Goal: Task Accomplishment & Management: Complete application form

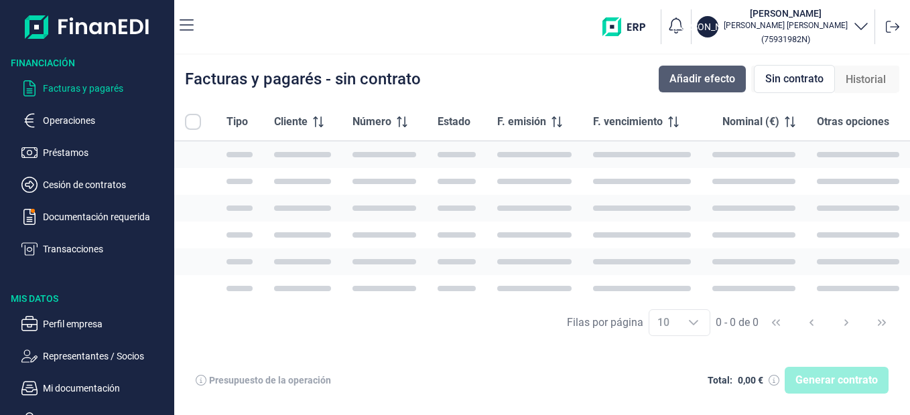
click at [706, 69] on button "Añadir efecto" at bounding box center [702, 79] width 87 height 27
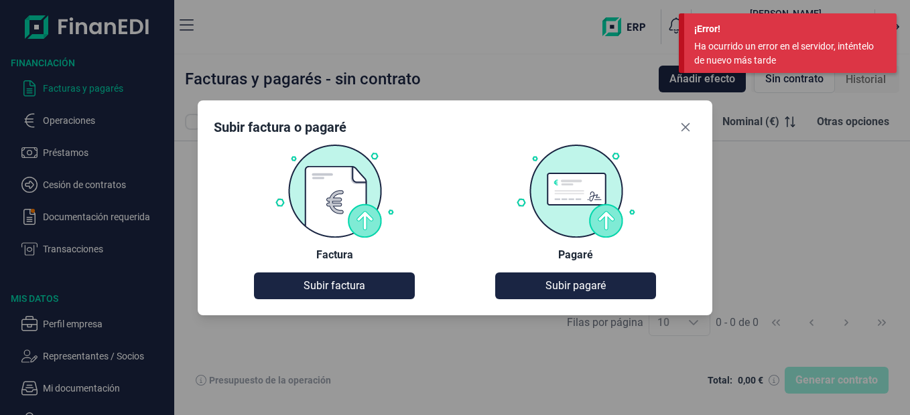
click at [788, 129] on div "Subir factura o pagaré Factura Subir factura Pagaré Subir pagaré" at bounding box center [455, 207] width 910 height 415
click at [792, 173] on div "Subir factura o pagaré Factura Subir factura Pagaré Subir pagaré" at bounding box center [455, 207] width 910 height 415
click at [718, 27] on div "¡Error!" at bounding box center [790, 29] width 192 height 14
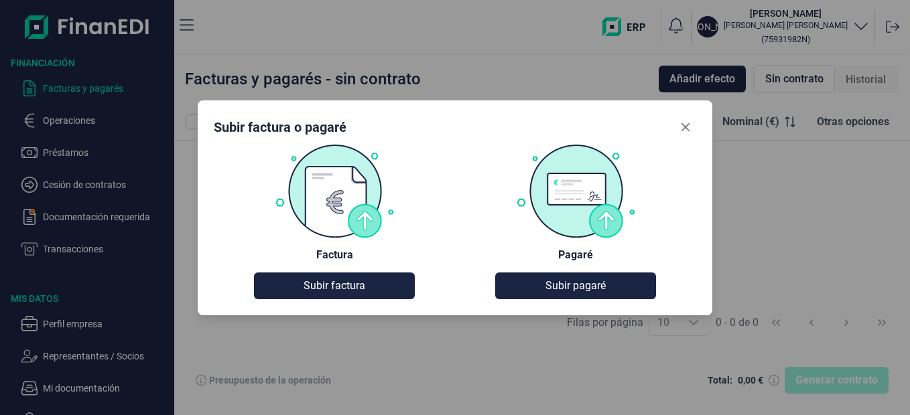
click at [464, 88] on div "Subir factura o pagaré Factura Subir factura Pagaré Subir pagaré" at bounding box center [455, 207] width 910 height 415
click at [84, 222] on div "Subir factura o pagaré Factura Subir factura Pagaré Subir pagaré" at bounding box center [455, 207] width 910 height 415
click at [685, 126] on icon "Close" at bounding box center [685, 127] width 9 height 9
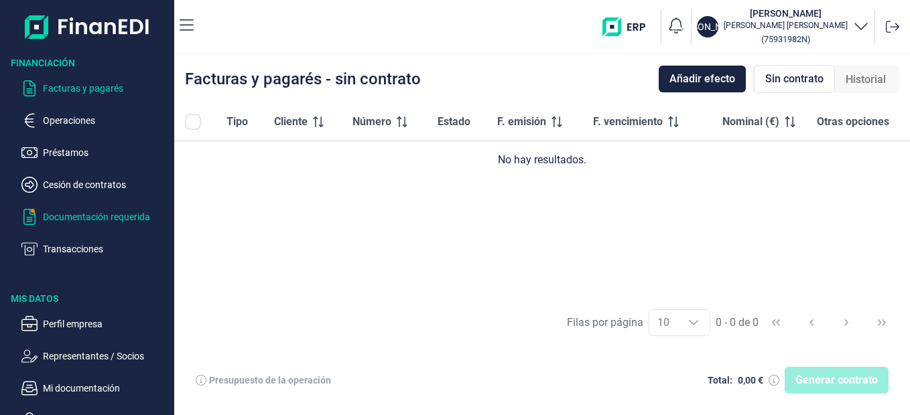
click at [135, 222] on p "Documentación requerida" at bounding box center [106, 217] width 126 height 16
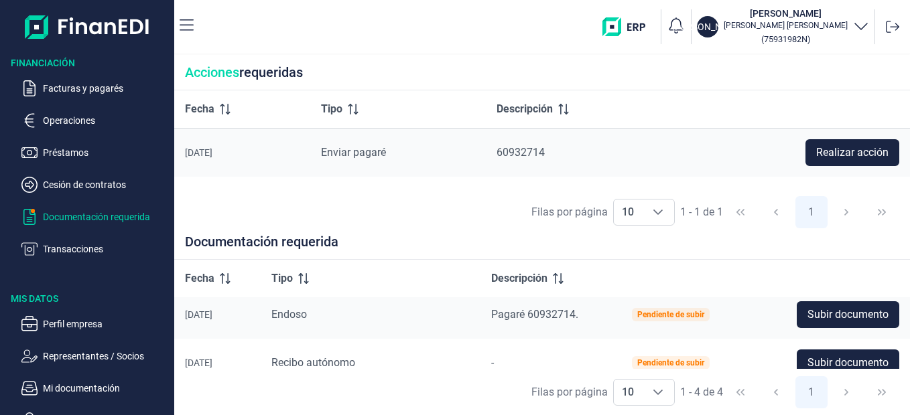
scroll to position [6, 0]
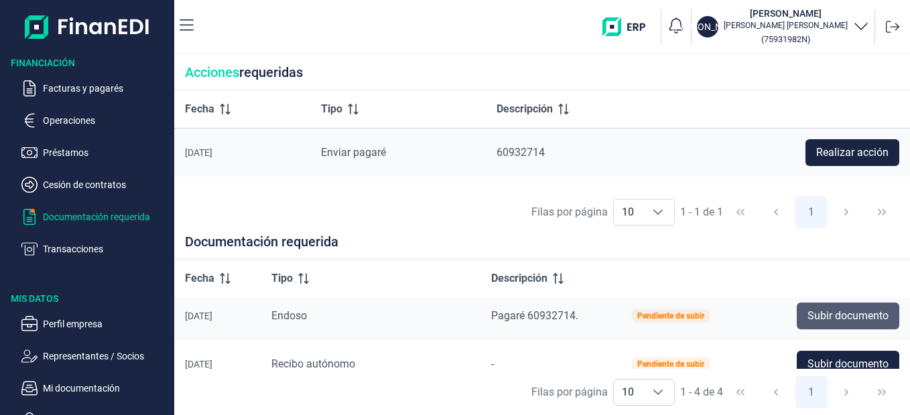
click at [827, 324] on button "Subir documento" at bounding box center [848, 316] width 103 height 27
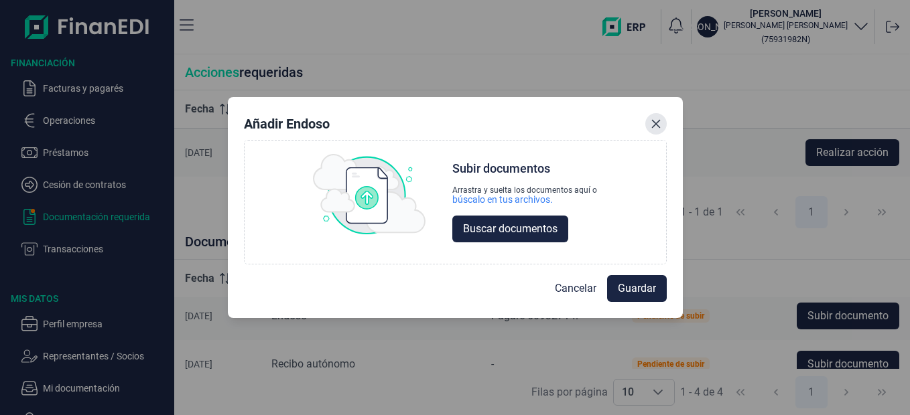
click at [655, 125] on icon "Close" at bounding box center [655, 124] width 9 height 9
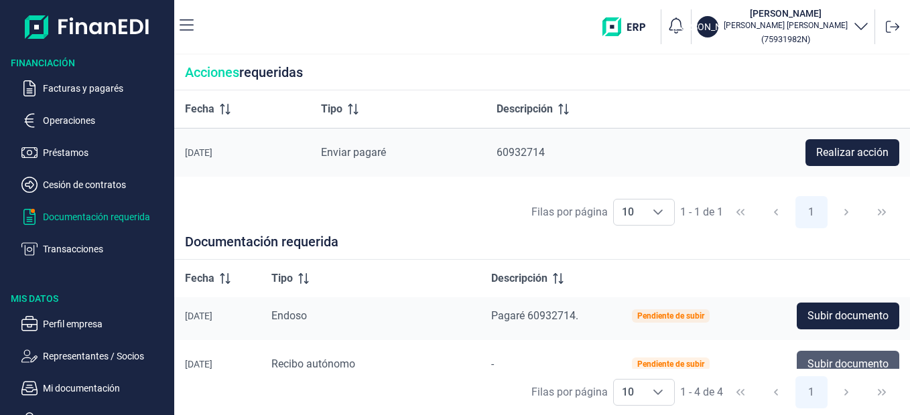
click at [820, 367] on span "Subir documento" at bounding box center [847, 364] width 81 height 16
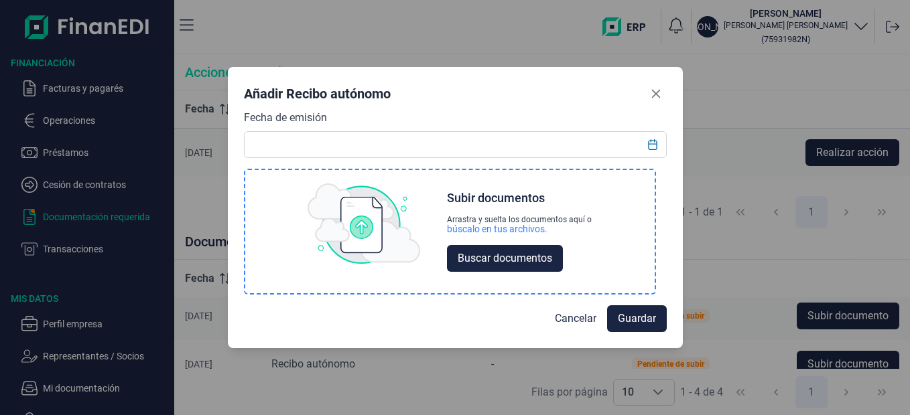
drag, startPoint x: 820, startPoint y: 367, endPoint x: 592, endPoint y: 263, distance: 250.7
click at [592, 263] on div "Añadir Recibo autónomo Fecha de emisión Choose Subir documentos Arrastra y suel…" at bounding box center [455, 207] width 910 height 415
click at [545, 263] on span "Buscar documentos" at bounding box center [505, 259] width 94 height 16
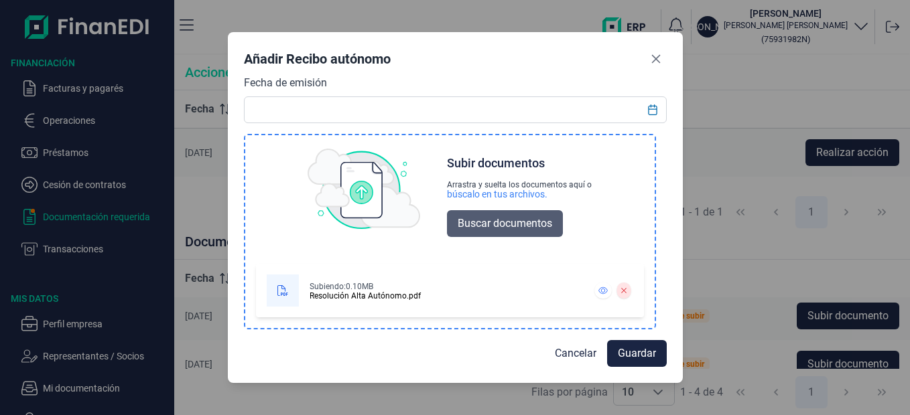
scroll to position [0, 0]
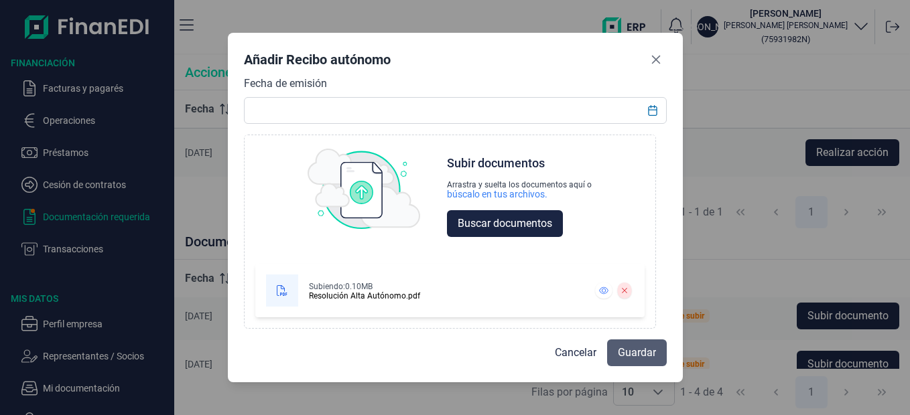
click at [631, 363] on button "Guardar" at bounding box center [637, 353] width 60 height 27
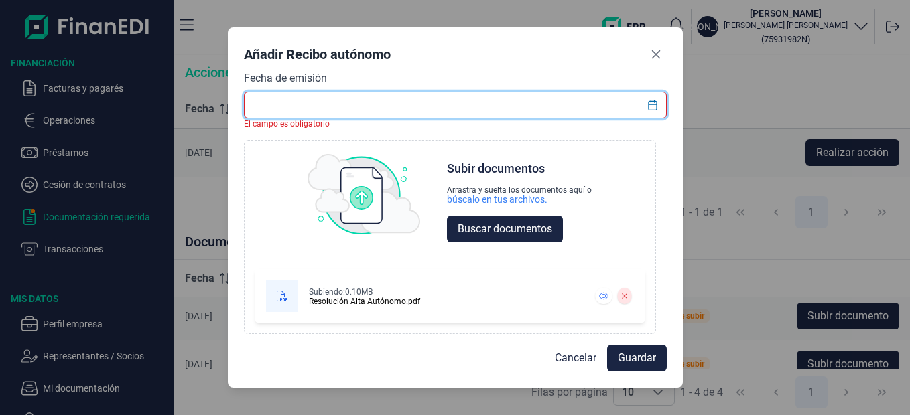
click at [354, 117] on input "text" at bounding box center [455, 105] width 423 height 27
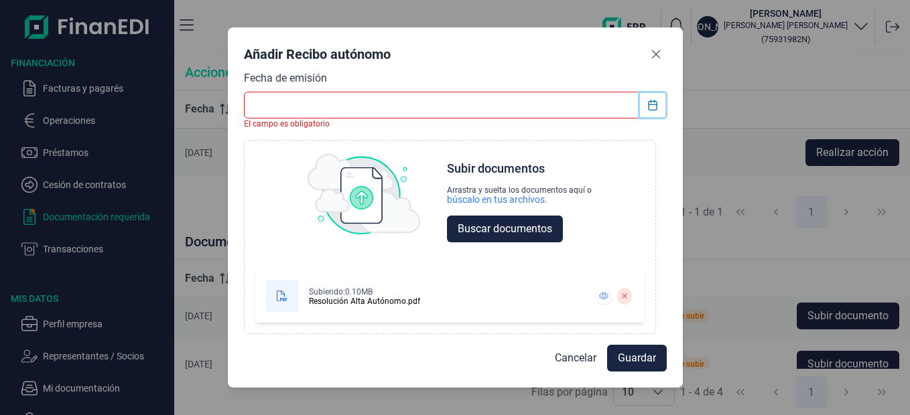
click at [651, 104] on icon "Choose Date" at bounding box center [652, 105] width 11 height 11
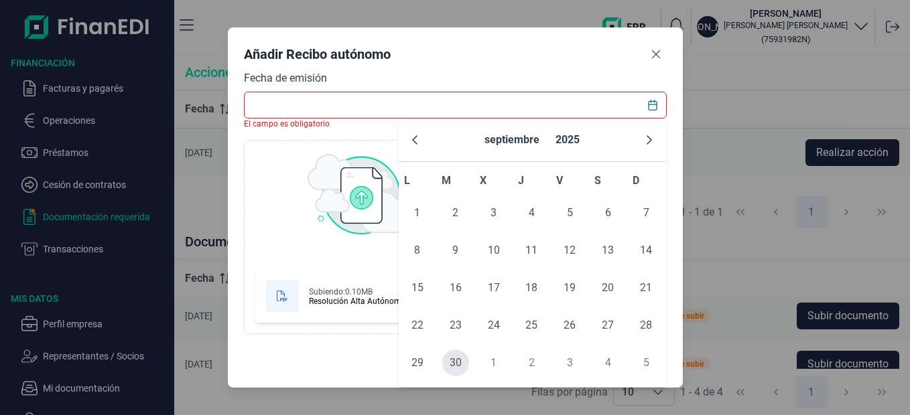
click at [462, 370] on span "30" at bounding box center [455, 363] width 27 height 27
type input "[DATE]"
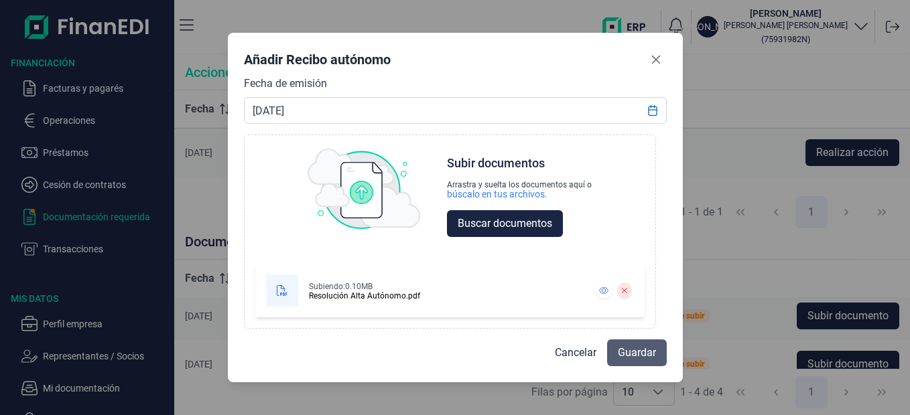
click at [633, 361] on button "Guardar" at bounding box center [637, 353] width 60 height 27
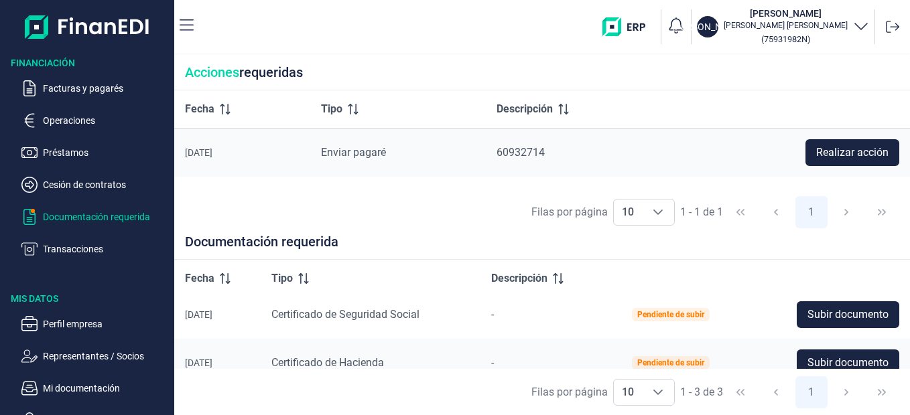
scroll to position [52, 0]
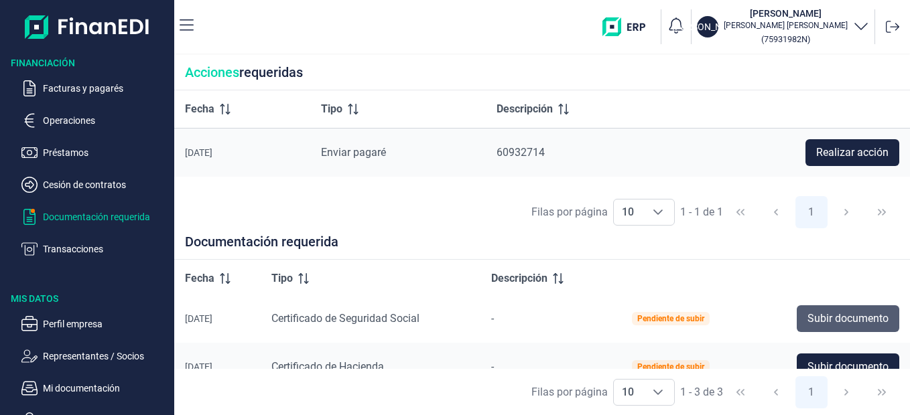
click at [844, 320] on span "Subir documento" at bounding box center [847, 319] width 81 height 16
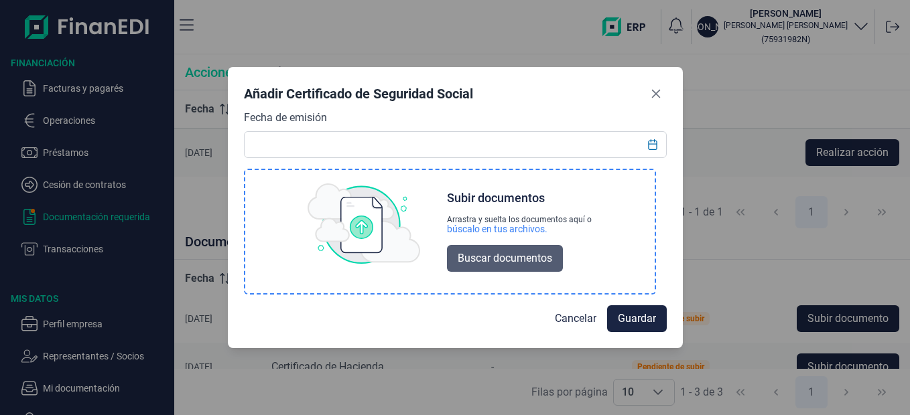
click at [519, 255] on span "Buscar documentos" at bounding box center [505, 259] width 94 height 16
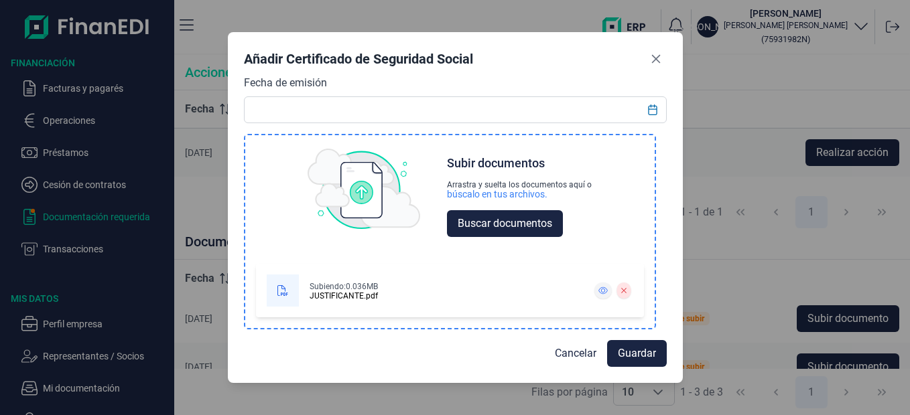
click at [598, 291] on icon at bounding box center [602, 291] width 9 height 8
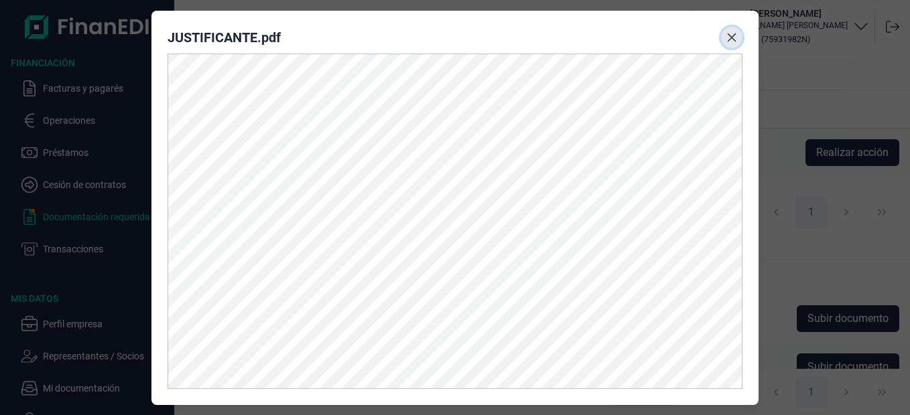
click at [729, 33] on icon "Close" at bounding box center [731, 37] width 11 height 11
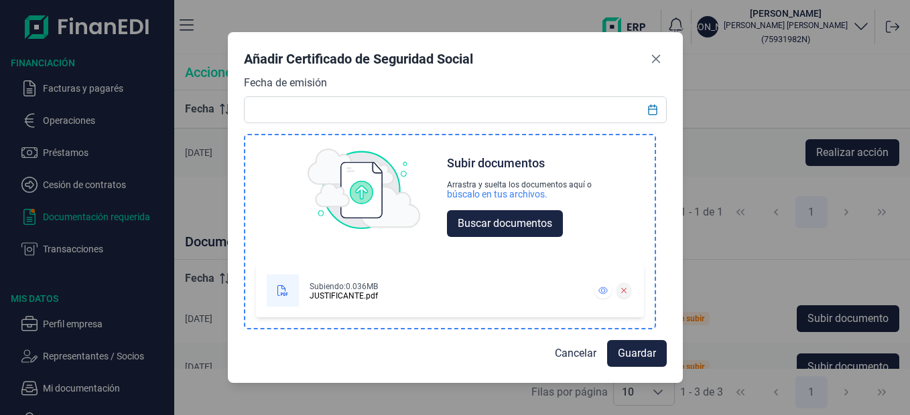
click at [621, 294] on icon at bounding box center [623, 291] width 6 height 8
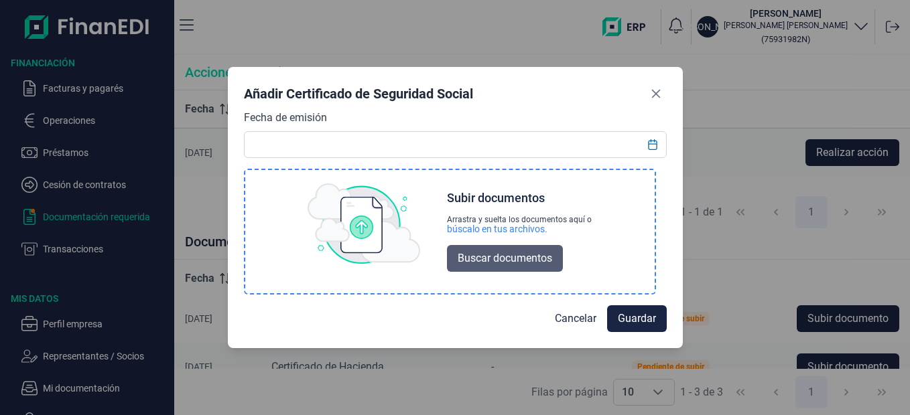
click at [529, 253] on span "Buscar documentos" at bounding box center [505, 259] width 94 height 16
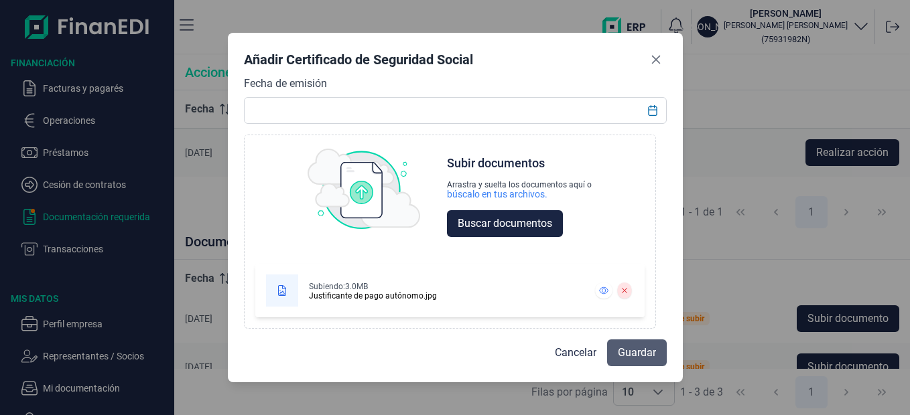
click at [630, 345] on span "Guardar" at bounding box center [637, 353] width 38 height 16
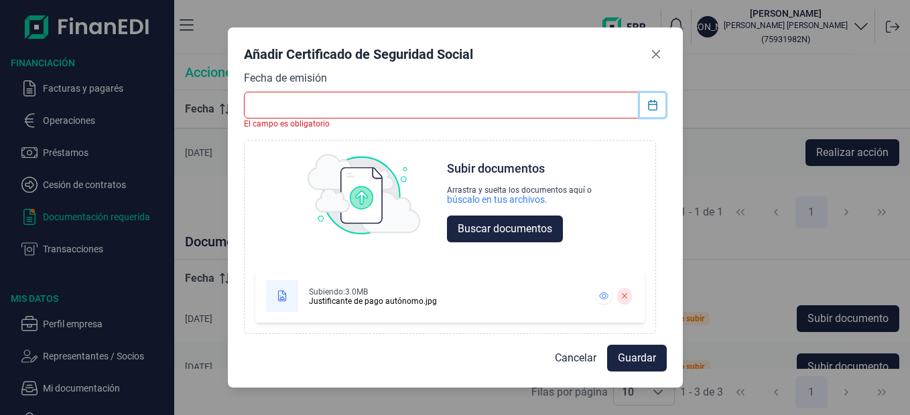
click at [651, 102] on icon "Choose Date" at bounding box center [652, 105] width 9 height 11
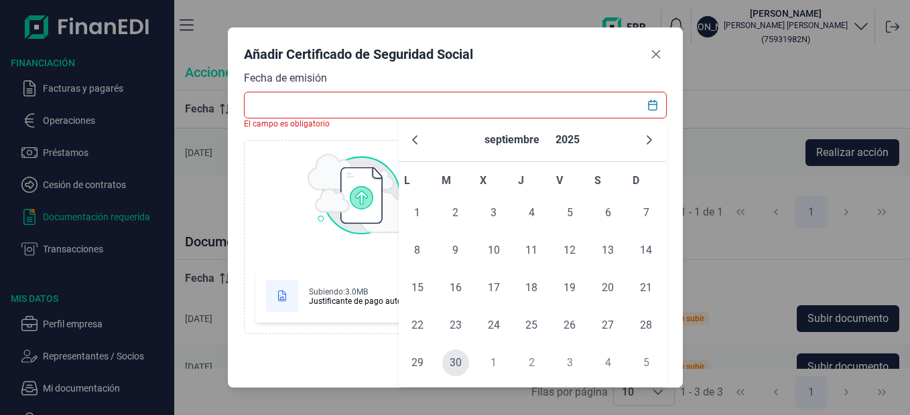
click at [460, 374] on span "30" at bounding box center [455, 363] width 27 height 27
type input "[DATE]"
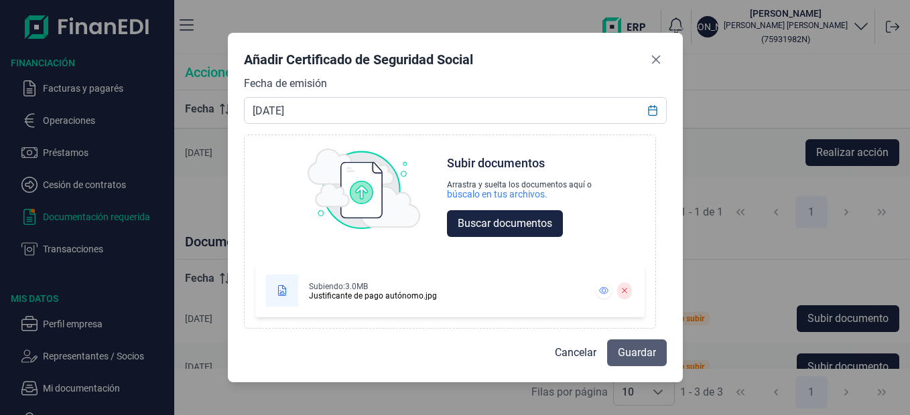
click at [647, 358] on span "Guardar" at bounding box center [637, 353] width 38 height 16
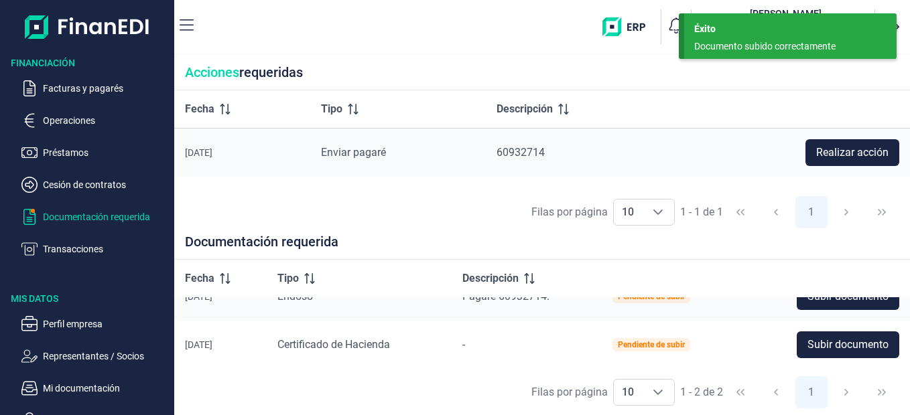
scroll to position [25, 0]
drag, startPoint x: 901, startPoint y: 309, endPoint x: 900, endPoint y: 270, distance: 38.9
click at [900, 270] on table "Fecha Tipo Descripción [DATE] Endoso Pagaré 60932714. Pendiente de subir Subir …" at bounding box center [542, 302] width 736 height 135
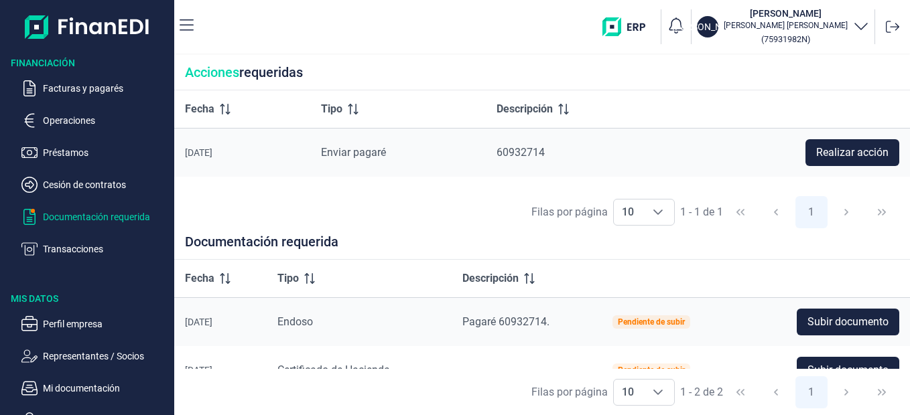
scroll to position [8, 0]
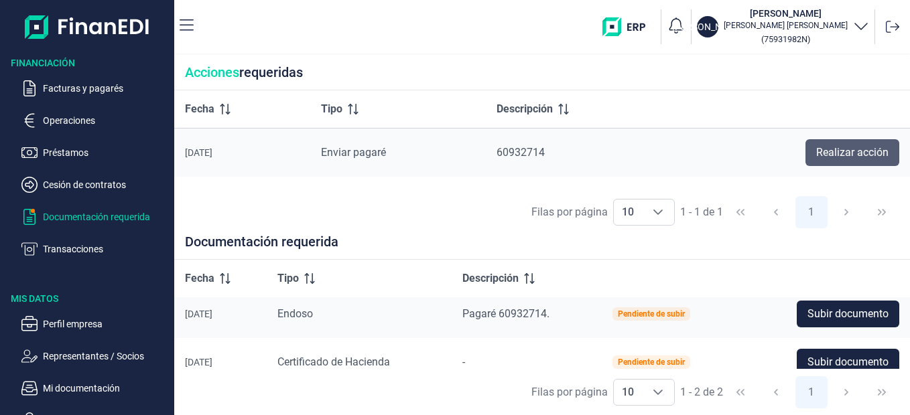
click at [856, 157] on span "Realizar acción" at bounding box center [852, 153] width 72 height 16
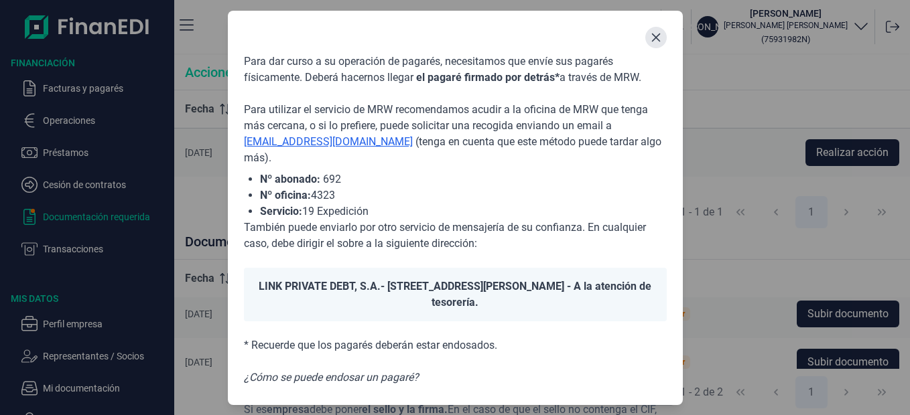
click at [651, 36] on icon "Close" at bounding box center [656, 37] width 11 height 11
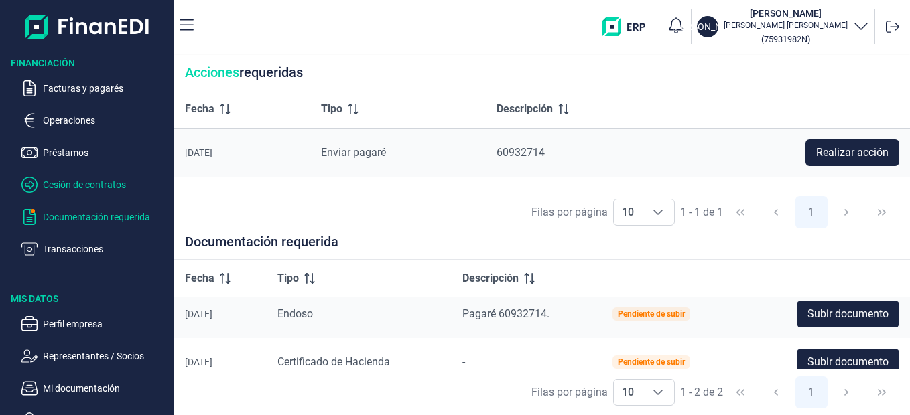
click at [89, 181] on p "Cesión de contratos" at bounding box center [106, 185] width 126 height 16
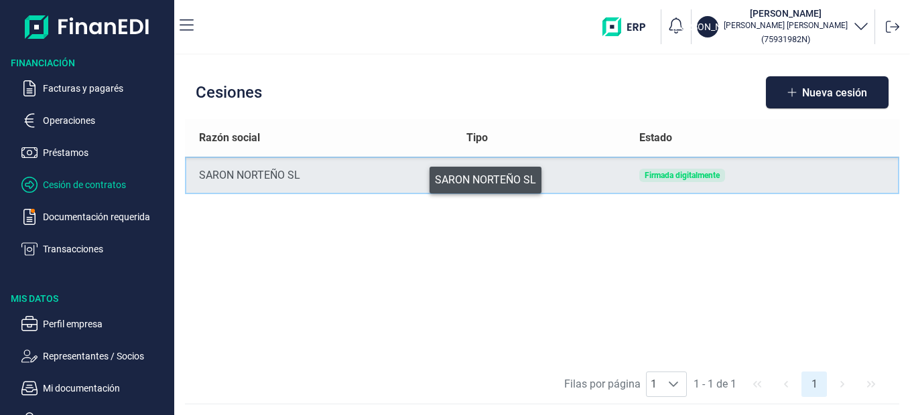
click at [420, 177] on div "SARON NORTEÑO SL" at bounding box center [321, 176] width 245 height 16
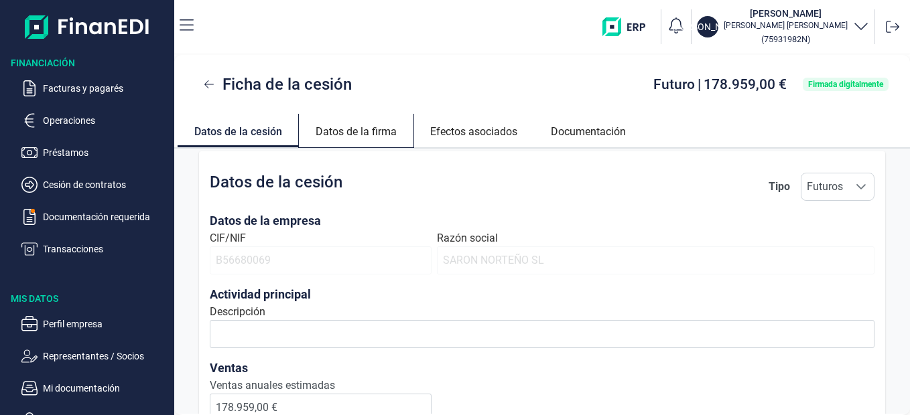
click at [367, 136] on link "Datos de la firma" at bounding box center [356, 130] width 115 height 32
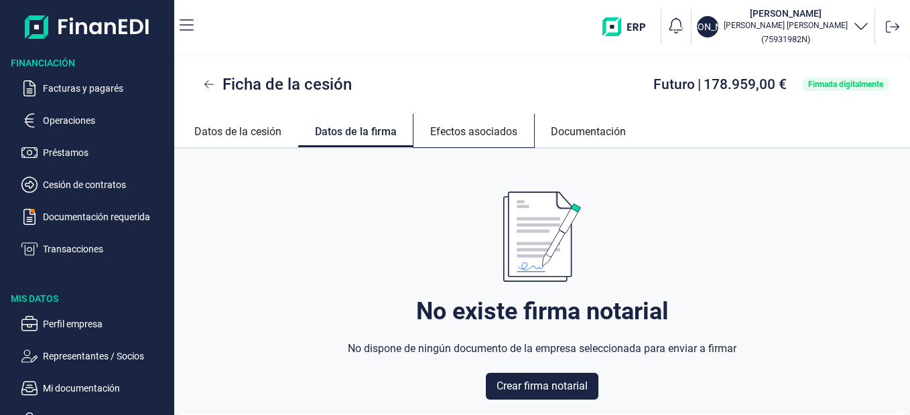
click at [452, 129] on link "Efectos asociados" at bounding box center [473, 130] width 121 height 32
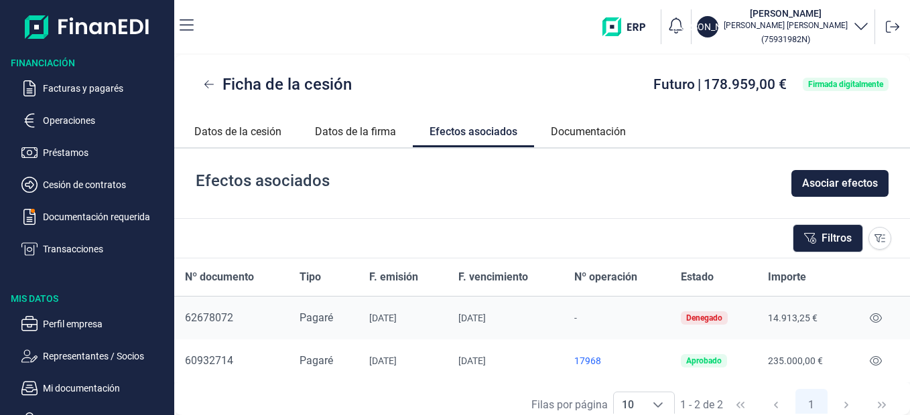
scroll to position [15, 0]
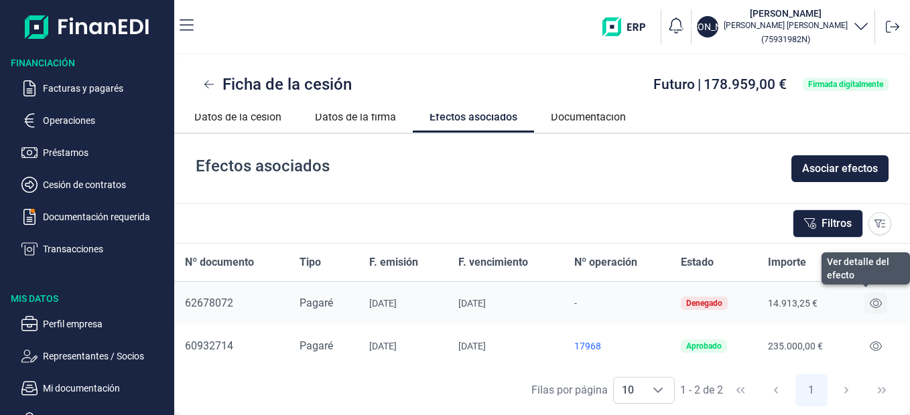
click at [871, 309] on button at bounding box center [875, 303] width 23 height 21
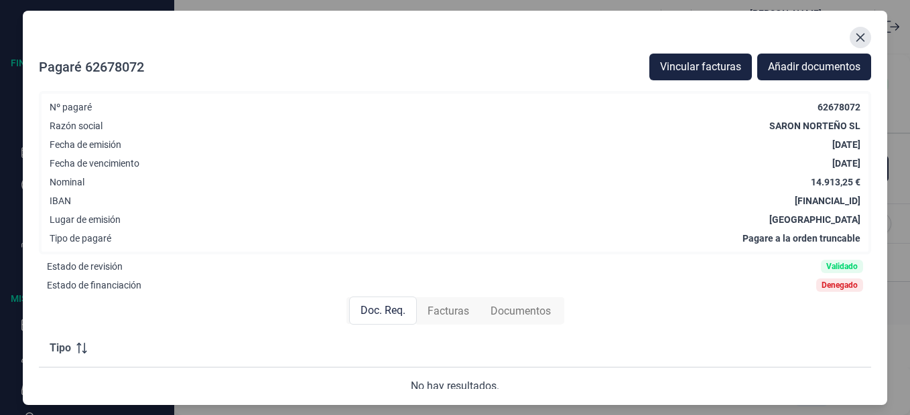
click at [858, 36] on icon "Close" at bounding box center [860, 37] width 11 height 11
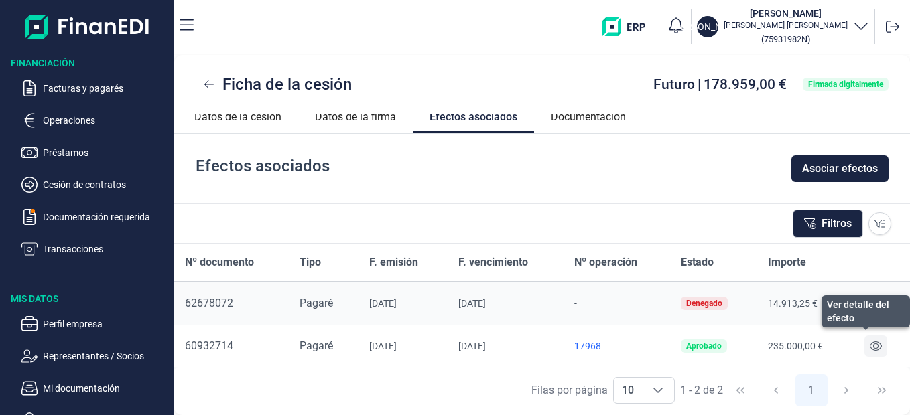
click at [870, 348] on icon at bounding box center [876, 346] width 12 height 9
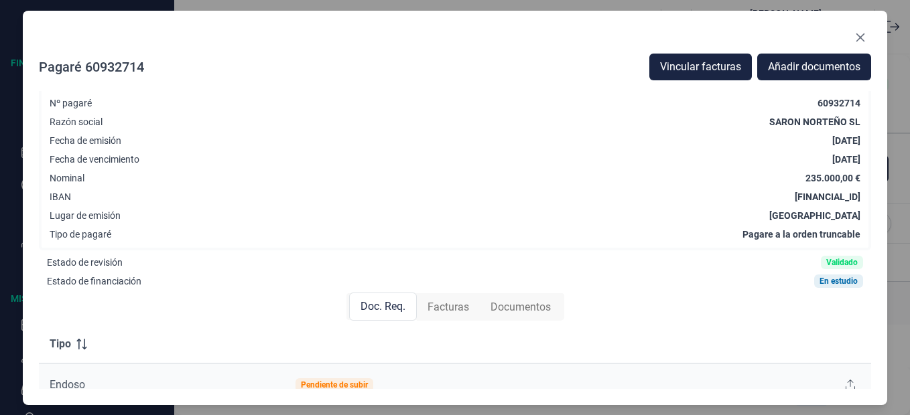
scroll to position [0, 0]
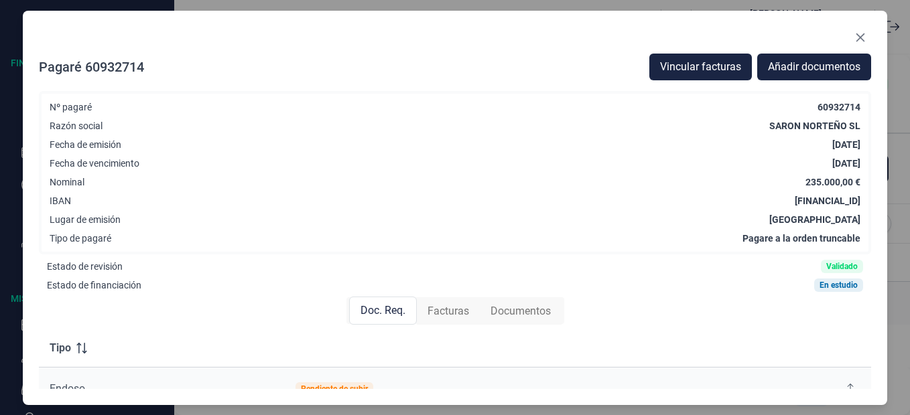
click at [865, 318] on div "Doc. Req. Facturas Documentos" at bounding box center [455, 311] width 832 height 38
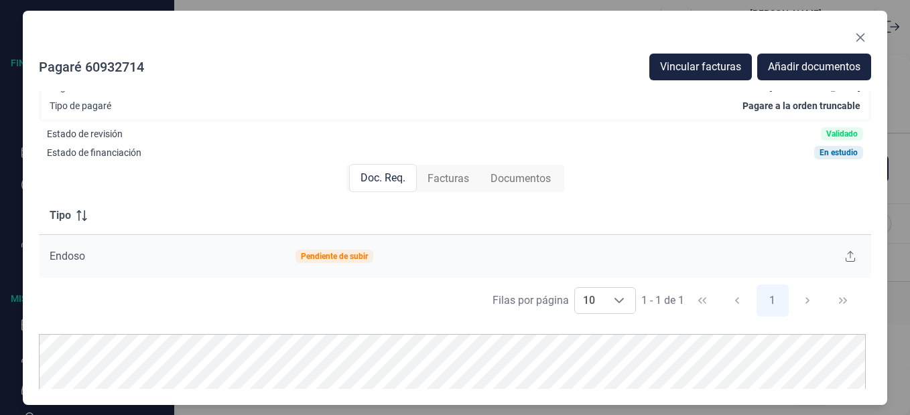
scroll to position [178, 0]
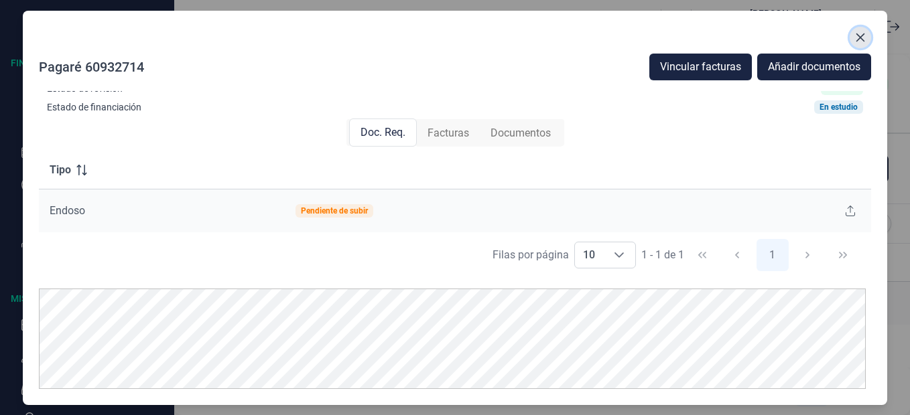
click at [853, 39] on button "Close" at bounding box center [860, 37] width 21 height 21
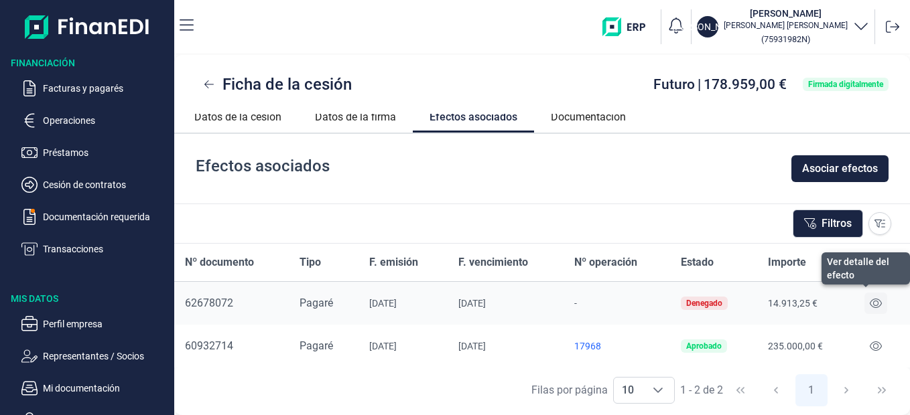
click at [874, 300] on icon at bounding box center [876, 303] width 12 height 11
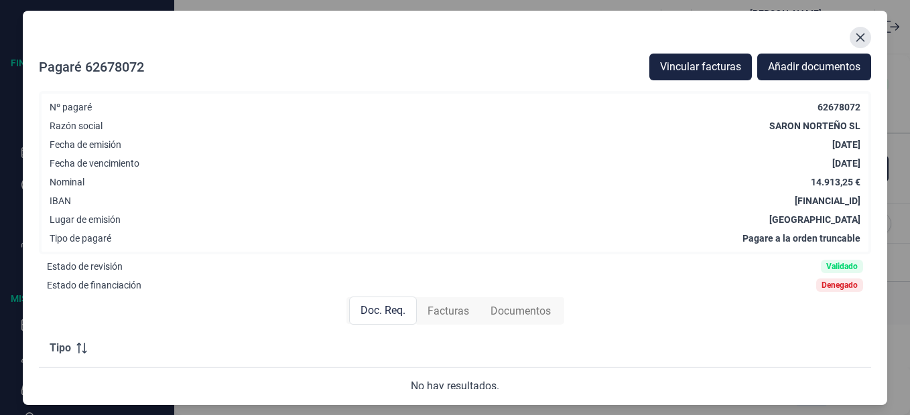
click at [855, 42] on icon "Close" at bounding box center [860, 37] width 11 height 11
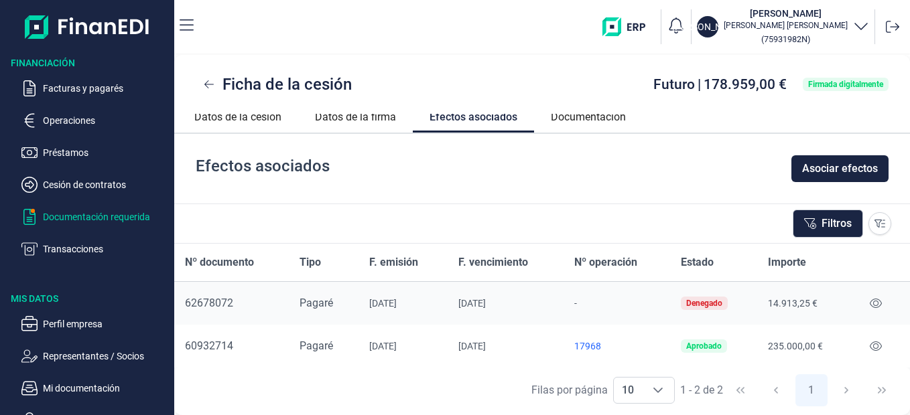
click at [136, 210] on p "Documentación requerida" at bounding box center [106, 217] width 126 height 16
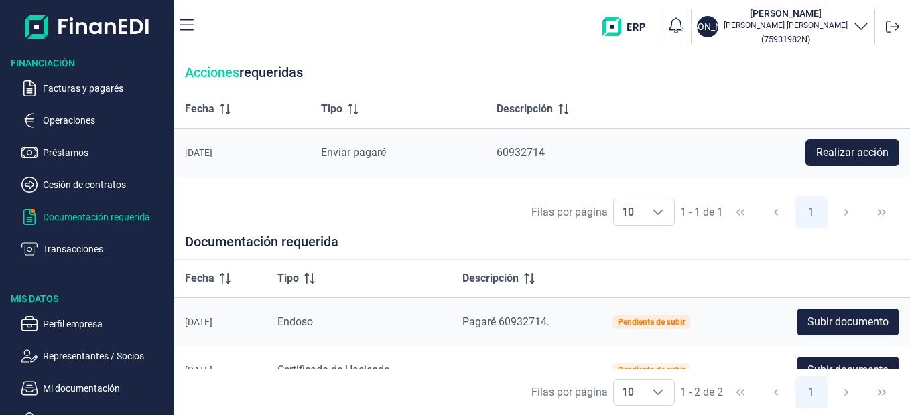
click at [909, 383] on div "Filas por página 10 10 10 1 - 2 de 2 1" at bounding box center [542, 392] width 736 height 46
click at [905, 376] on div "Filas por página 10 10 10 1 - 2 de 2 1" at bounding box center [542, 392] width 736 height 46
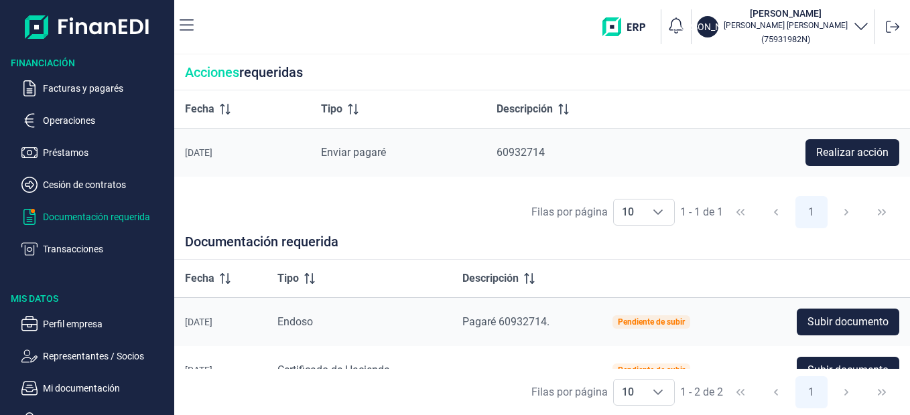
click at [905, 376] on div "Filas por página 10 10 10 1 - 2 de 2 1" at bounding box center [542, 392] width 736 height 46
drag, startPoint x: 905, startPoint y: 376, endPoint x: 912, endPoint y: 383, distance: 10.0
click at [909, 383] on html "Financiación Facturas y pagarés Operaciones Préstamos Cesión de contratos Docum…" at bounding box center [455, 207] width 910 height 415
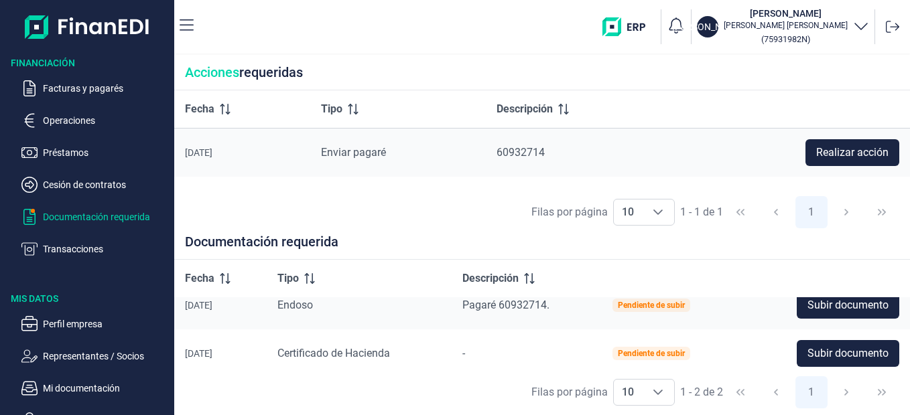
scroll to position [25, 0]
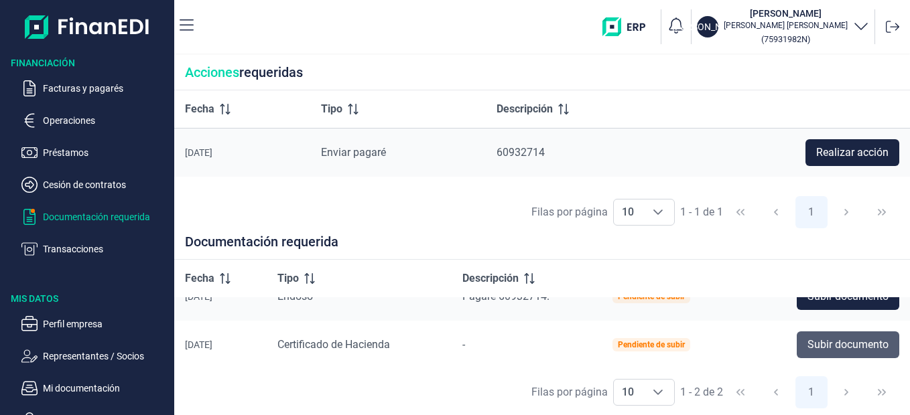
click at [813, 354] on button "Subir documento" at bounding box center [848, 345] width 103 height 27
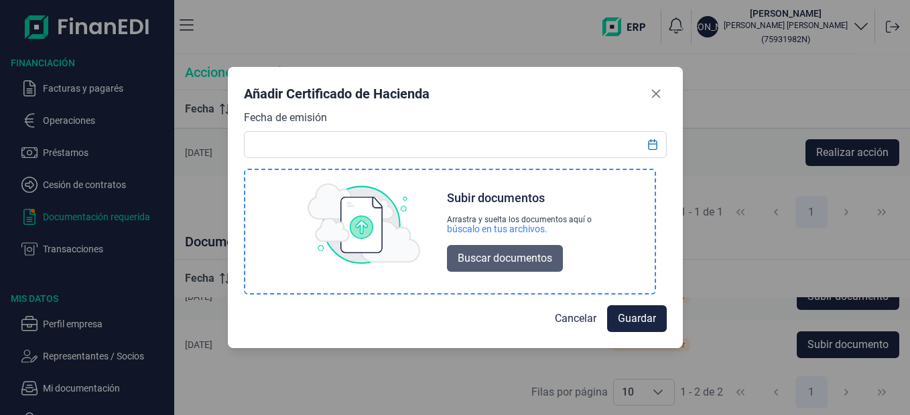
click at [542, 257] on span "Buscar documentos" at bounding box center [505, 259] width 94 height 16
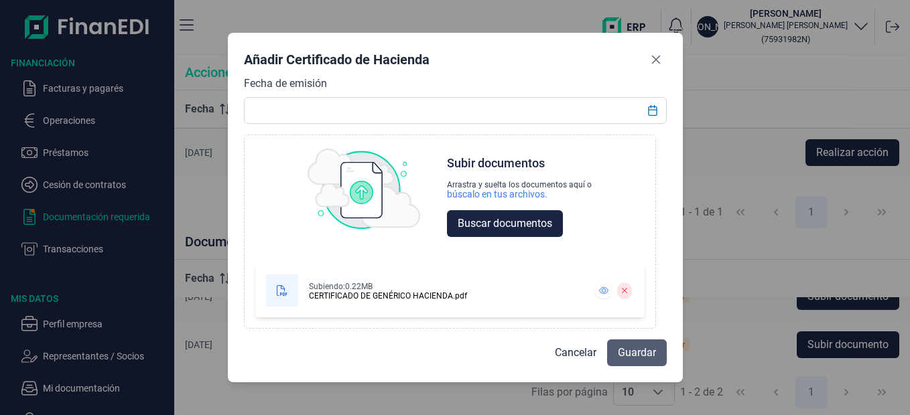
click at [639, 360] on span "Guardar" at bounding box center [637, 353] width 38 height 16
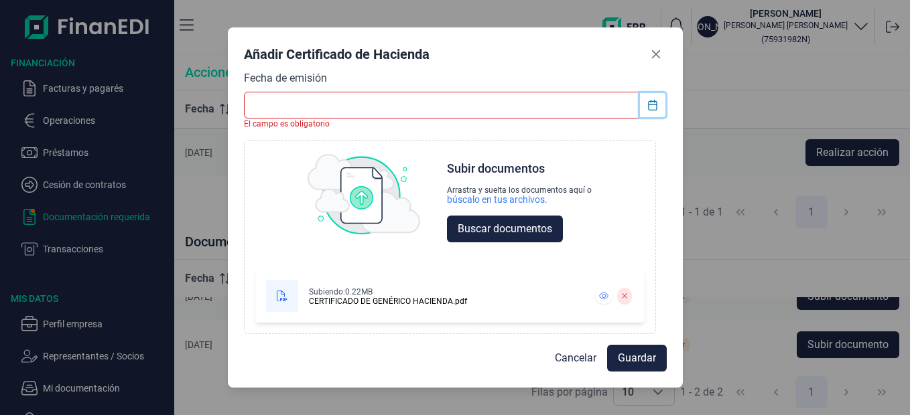
click at [649, 109] on icon "Choose Date" at bounding box center [652, 105] width 11 height 11
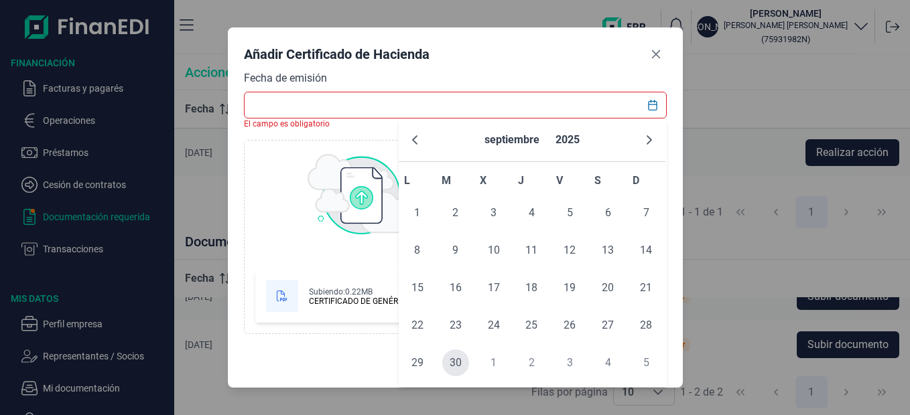
click at [463, 369] on span "30" at bounding box center [455, 363] width 27 height 27
type input "[DATE]"
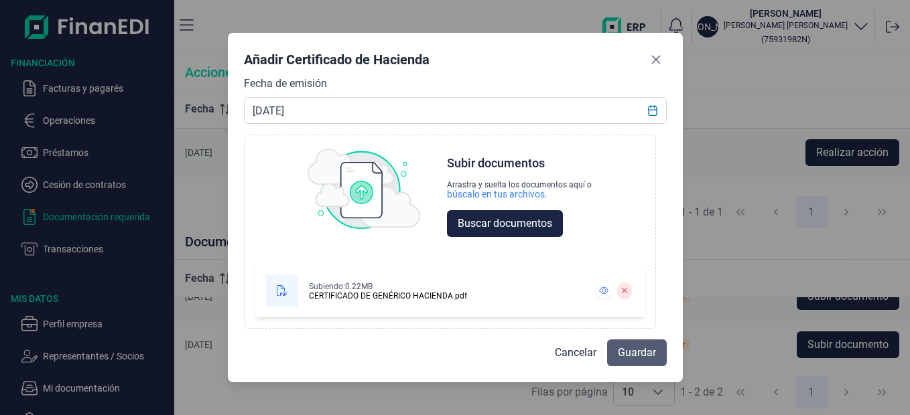
click at [637, 350] on span "Guardar" at bounding box center [637, 353] width 38 height 16
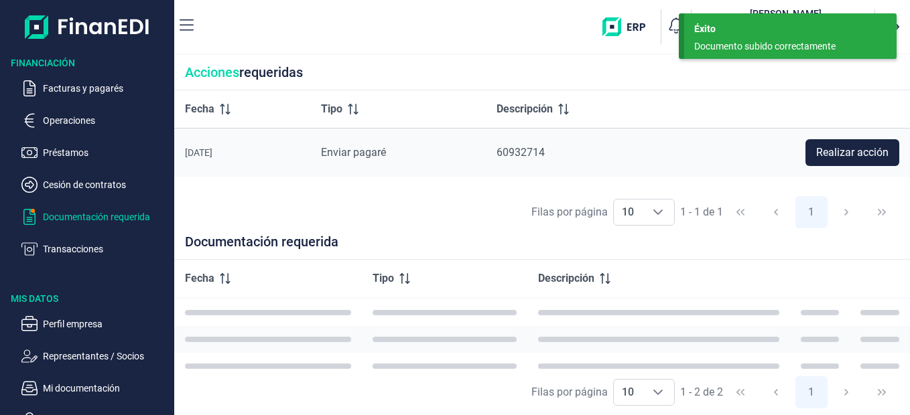
scroll to position [0, 0]
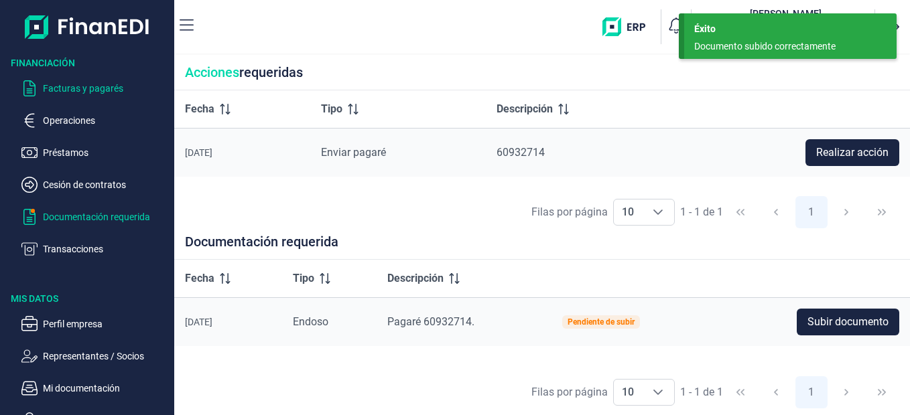
click at [117, 87] on p "Facturas y pagarés" at bounding box center [106, 88] width 126 height 16
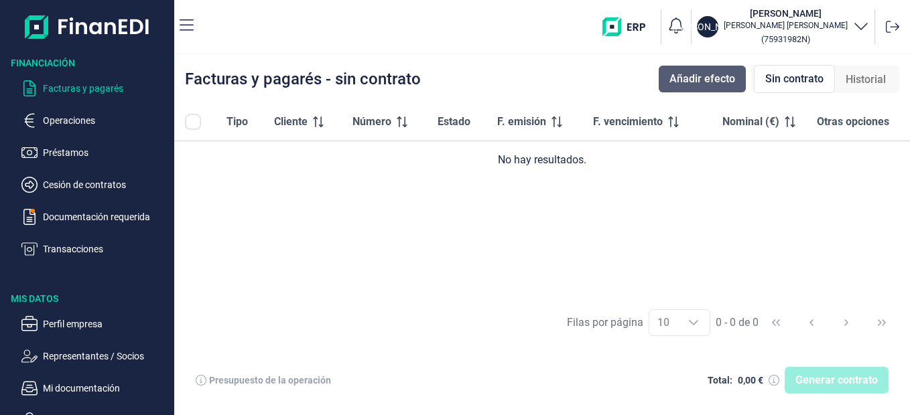
click at [694, 78] on span "Añadir efecto" at bounding box center [702, 79] width 66 height 16
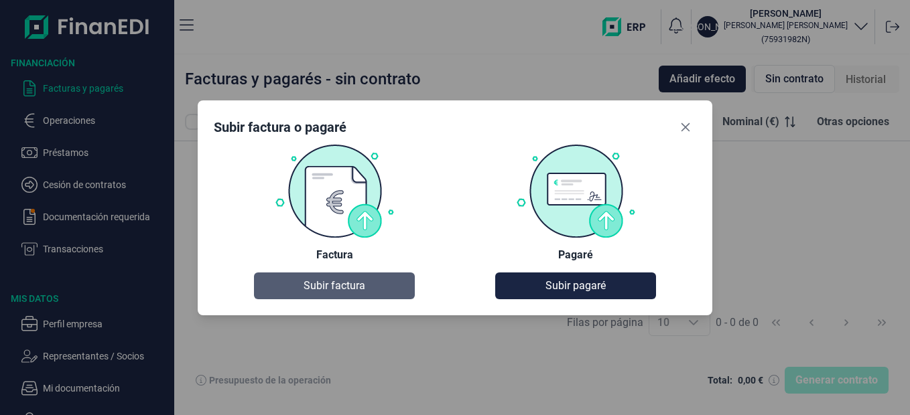
click at [326, 283] on span "Subir factura" at bounding box center [335, 286] width 62 height 16
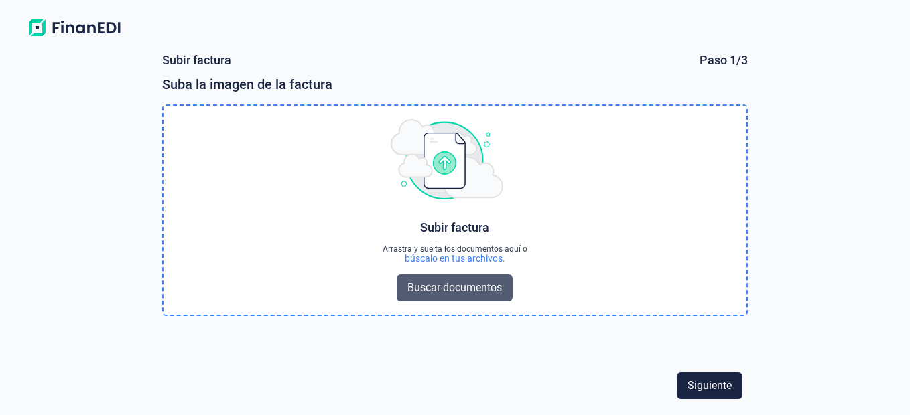
click at [466, 285] on span "Buscar documentos" at bounding box center [454, 288] width 94 height 16
